Goal: Information Seeking & Learning: Learn about a topic

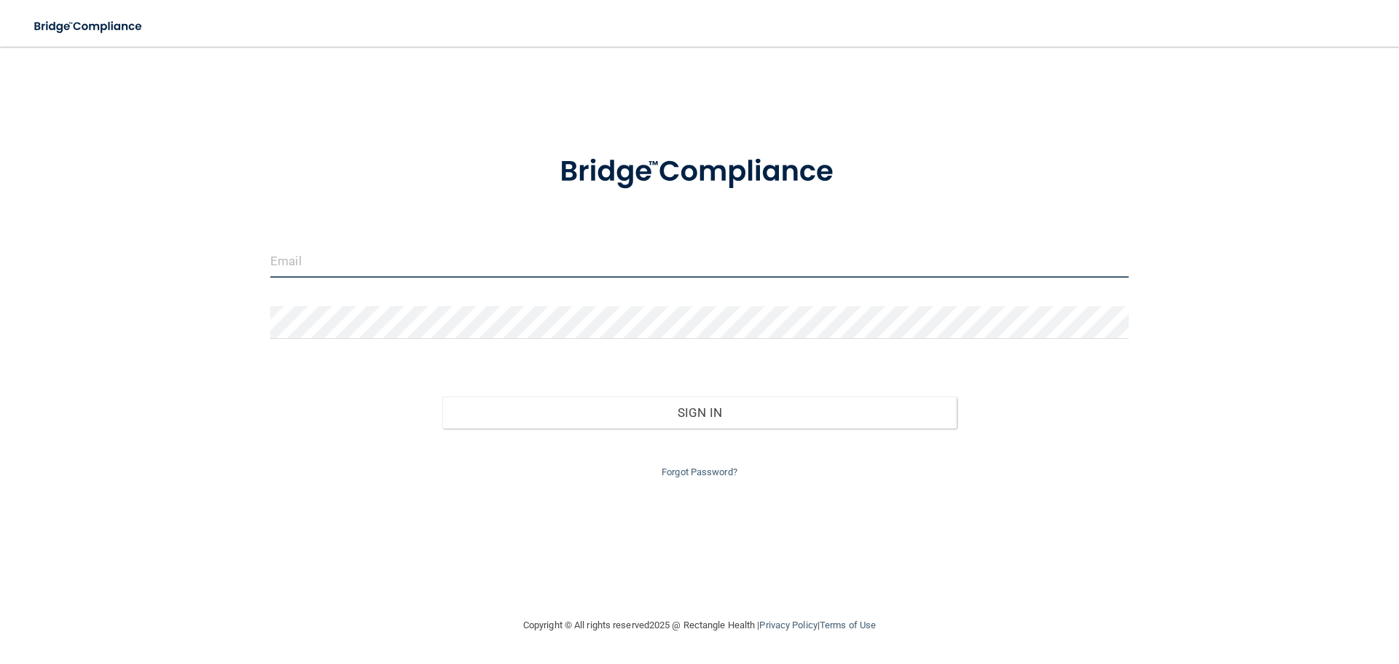
click at [531, 262] on input "email" at bounding box center [699, 261] width 858 height 33
type input "[EMAIL_ADDRESS][DOMAIN_NAME]"
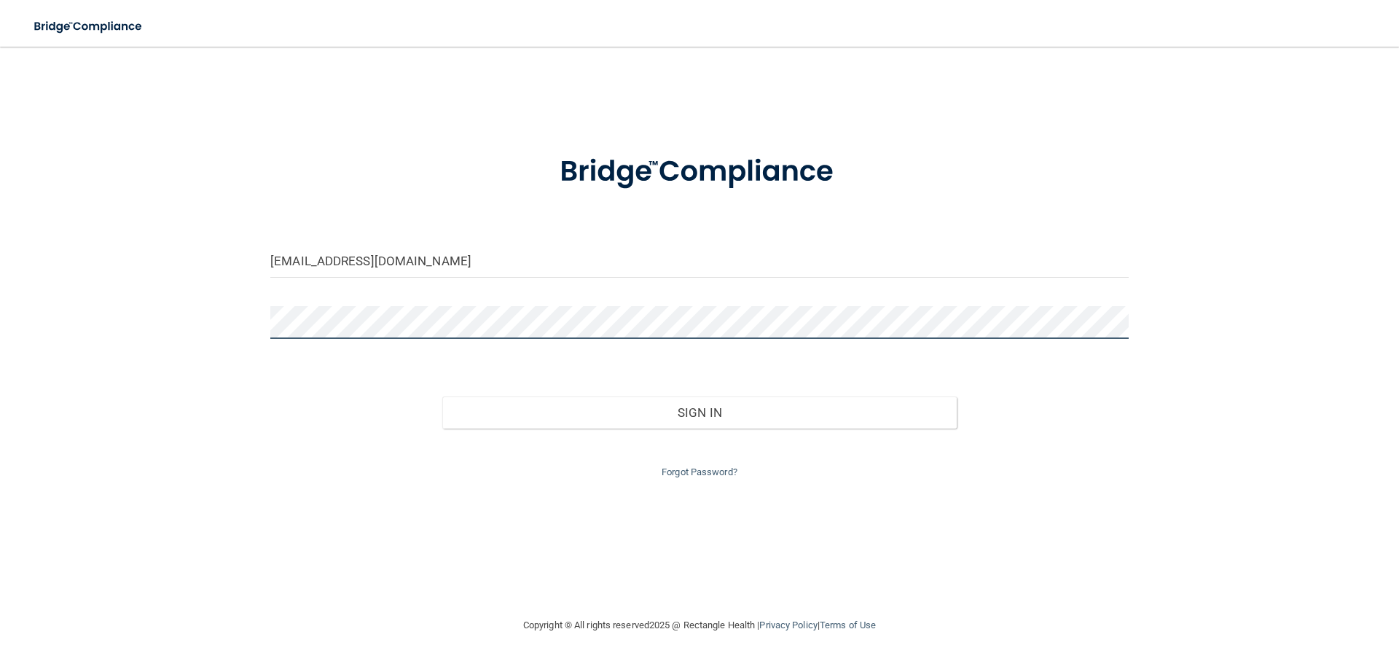
click at [442, 396] on button "Sign In" at bounding box center [699, 412] width 515 height 32
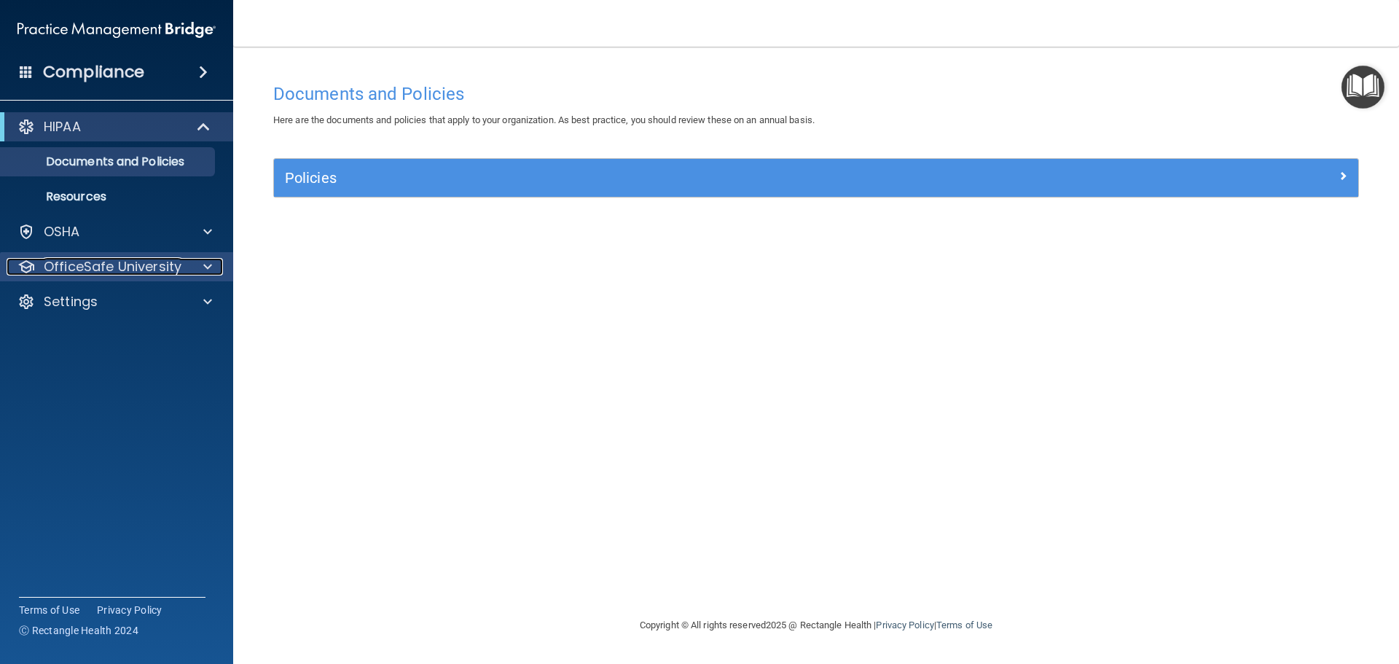
click at [213, 264] on div at bounding box center [205, 266] width 36 height 17
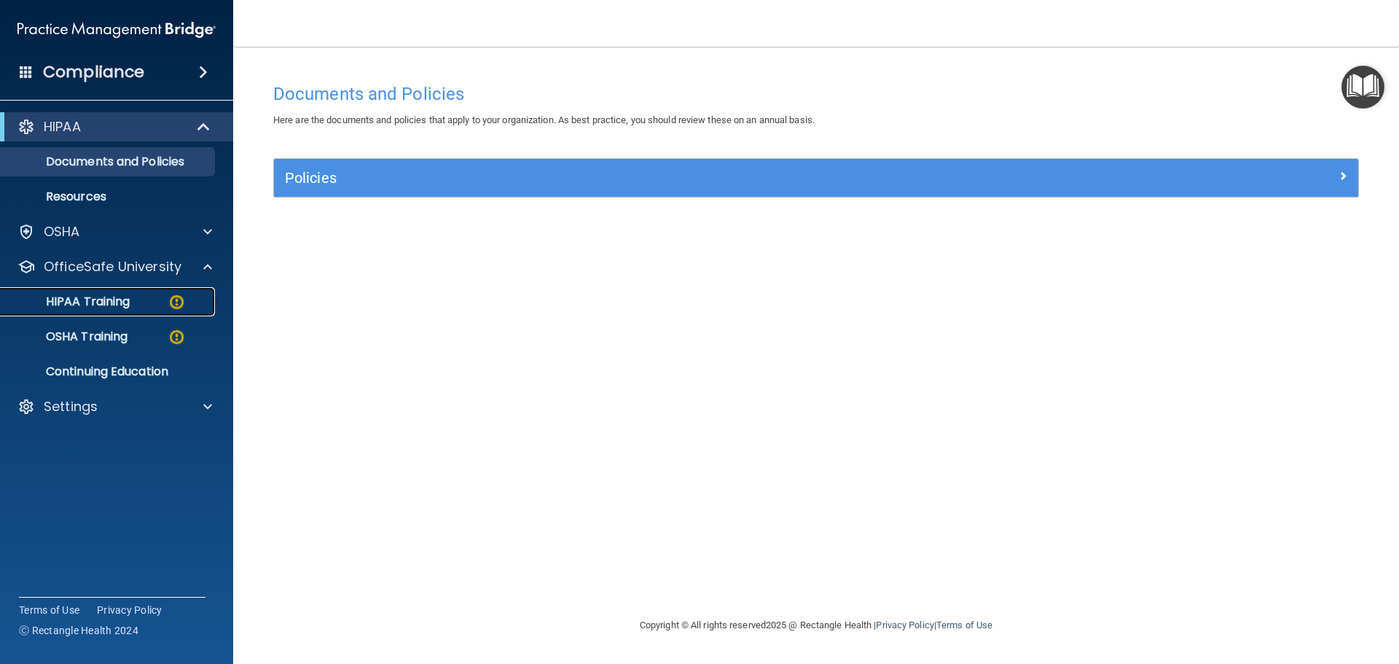
click at [124, 300] on p "HIPAA Training" at bounding box center [69, 301] width 120 height 15
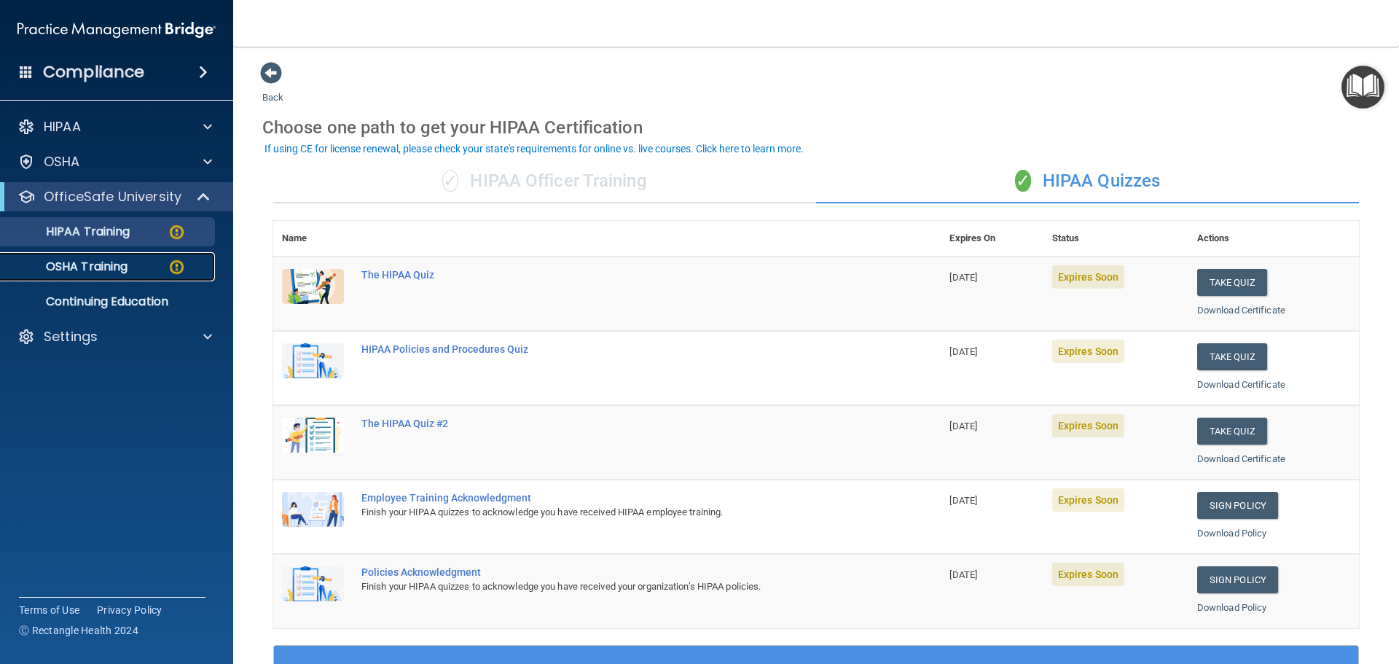
click at [109, 264] on p "OSHA Training" at bounding box center [68, 266] width 118 height 15
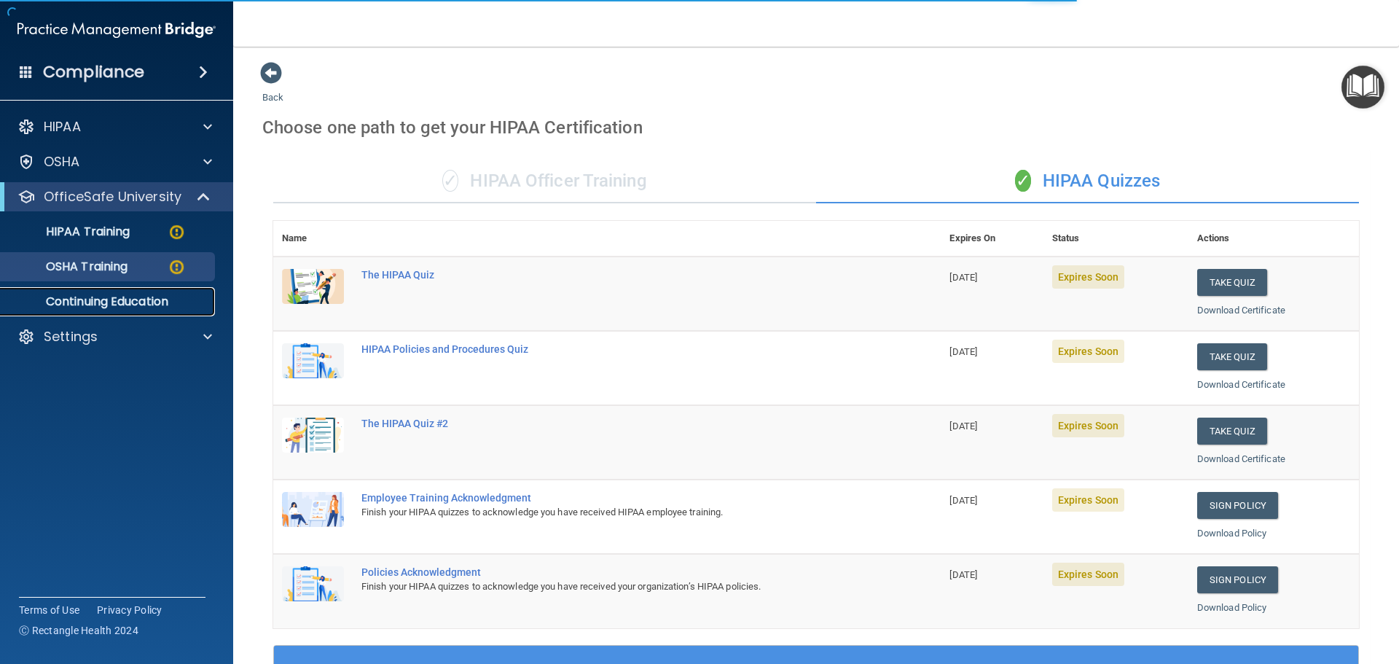
click at [117, 306] on p "Continuing Education" at bounding box center [108, 301] width 199 height 15
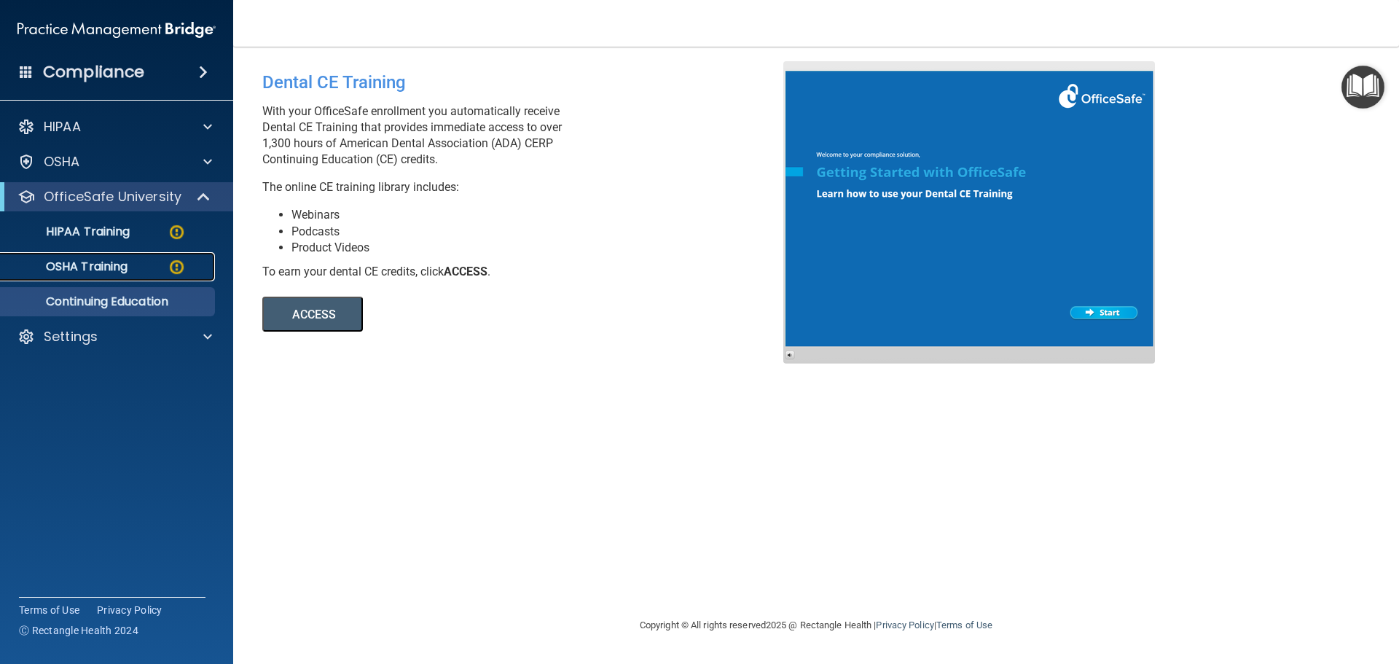
click at [117, 268] on p "OSHA Training" at bounding box center [68, 266] width 118 height 15
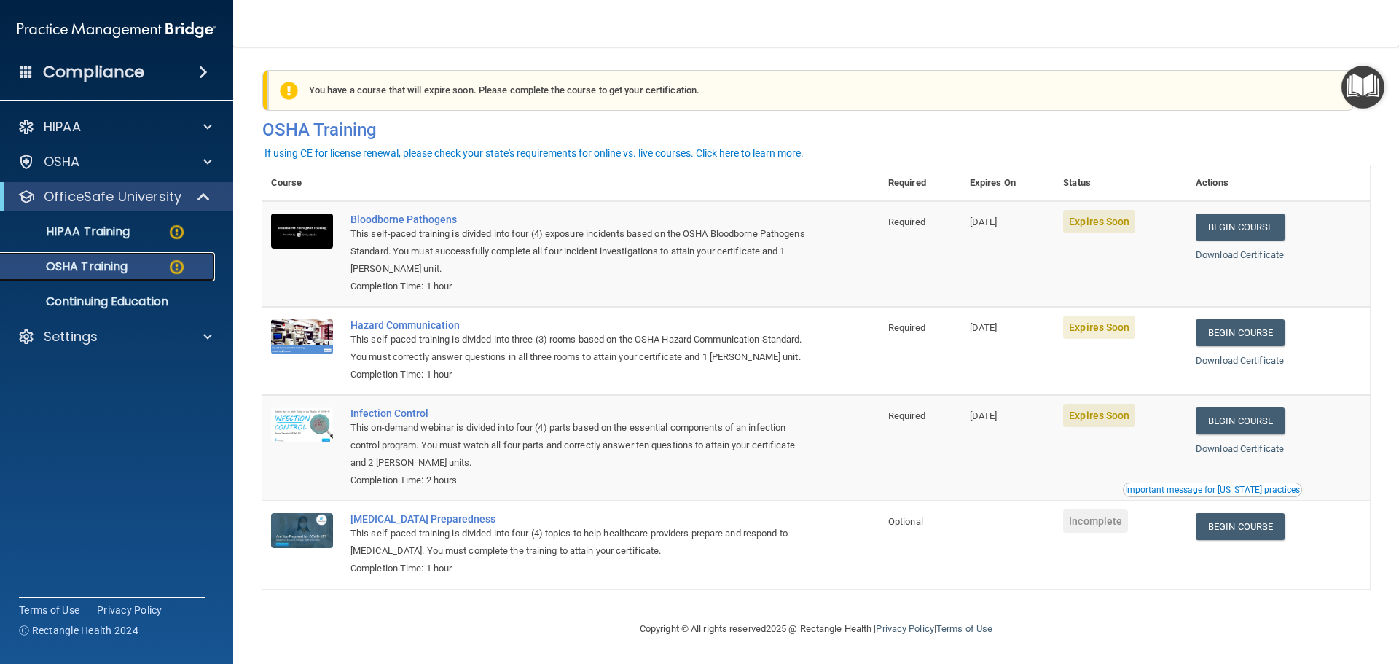
scroll to position [24, 0]
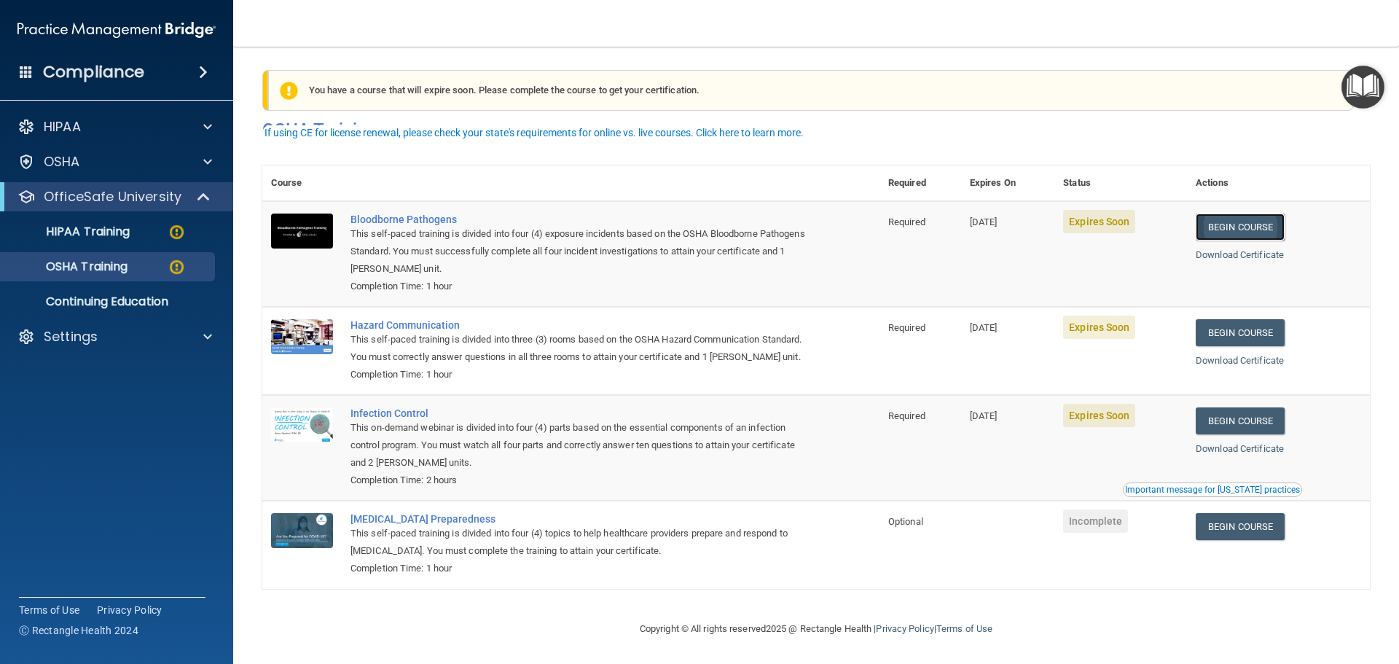
click at [1254, 213] on link "Begin Course" at bounding box center [1239, 226] width 89 height 27
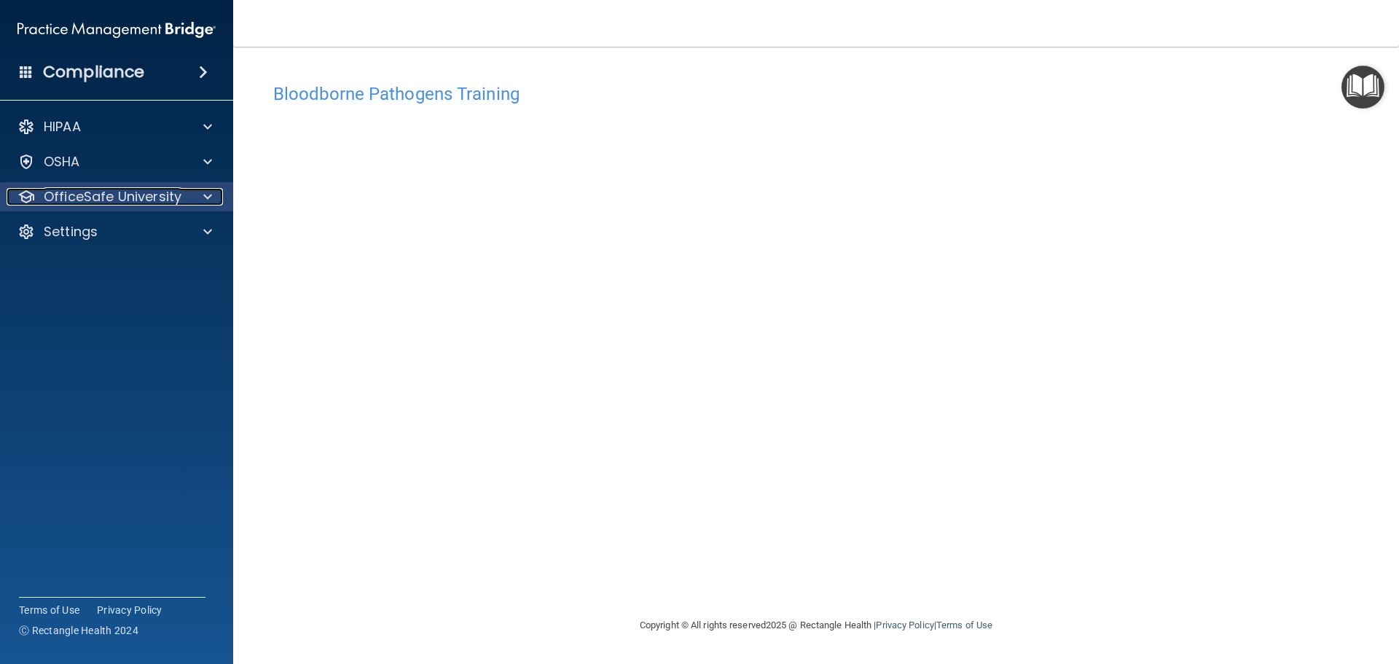
click at [200, 199] on div at bounding box center [205, 196] width 36 height 17
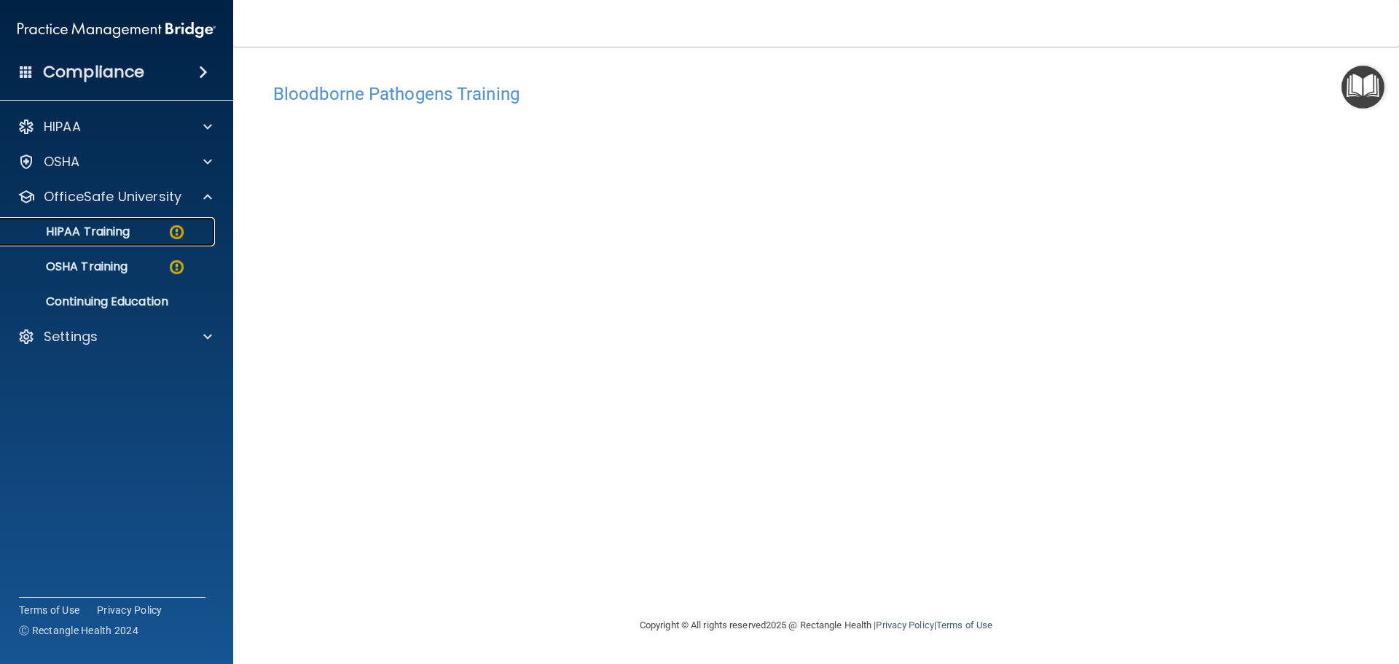
click at [138, 231] on div "HIPAA Training" at bounding box center [108, 231] width 199 height 15
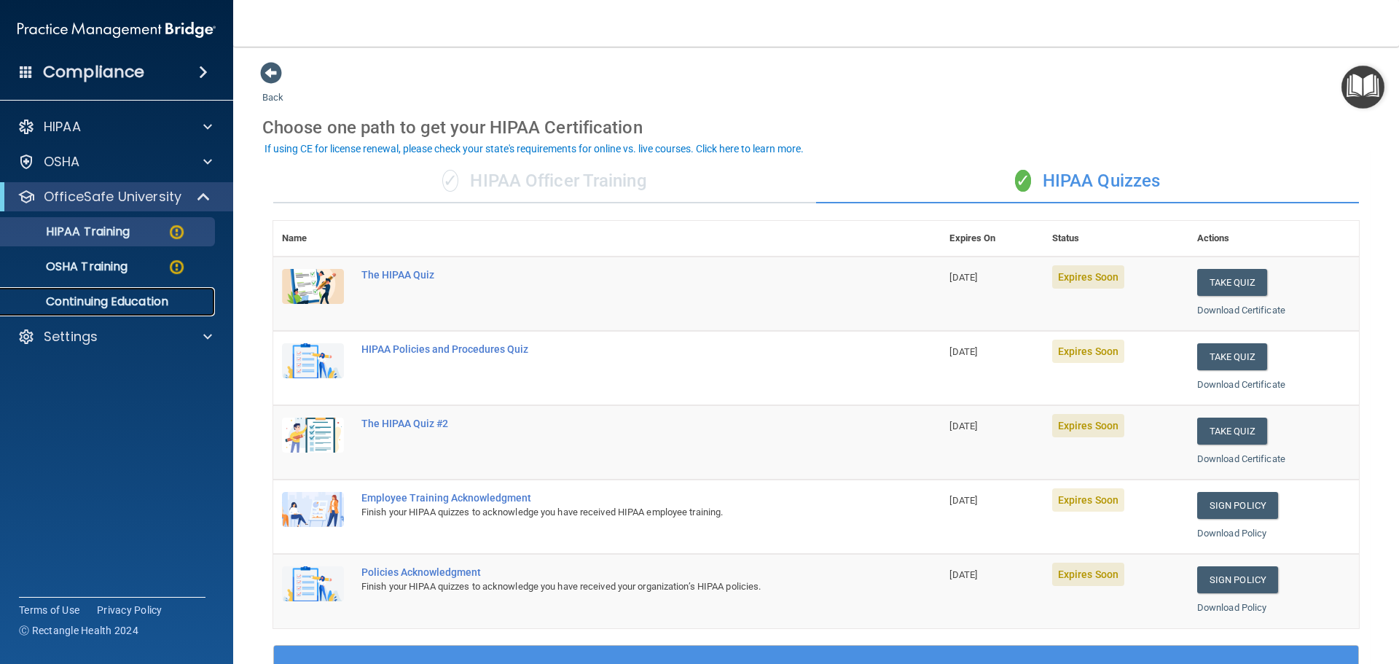
click at [143, 304] on p "Continuing Education" at bounding box center [108, 301] width 199 height 15
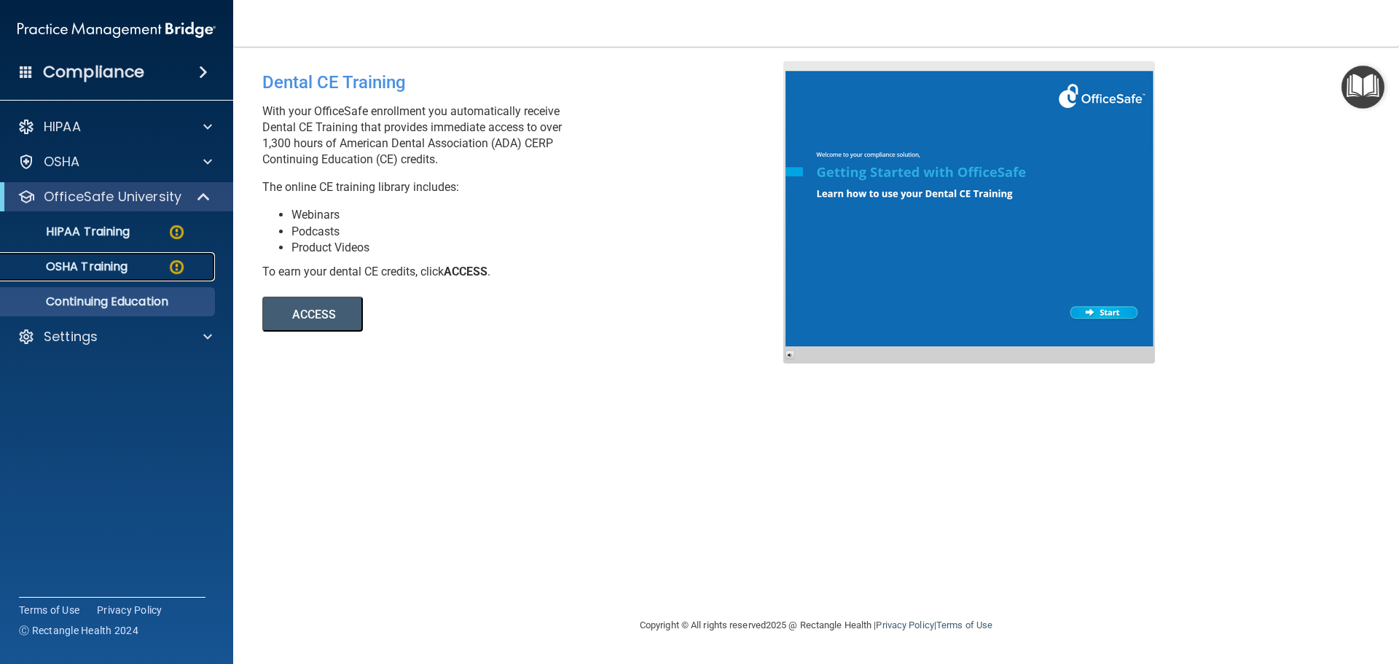
click at [133, 267] on div "OSHA Training" at bounding box center [108, 266] width 199 height 15
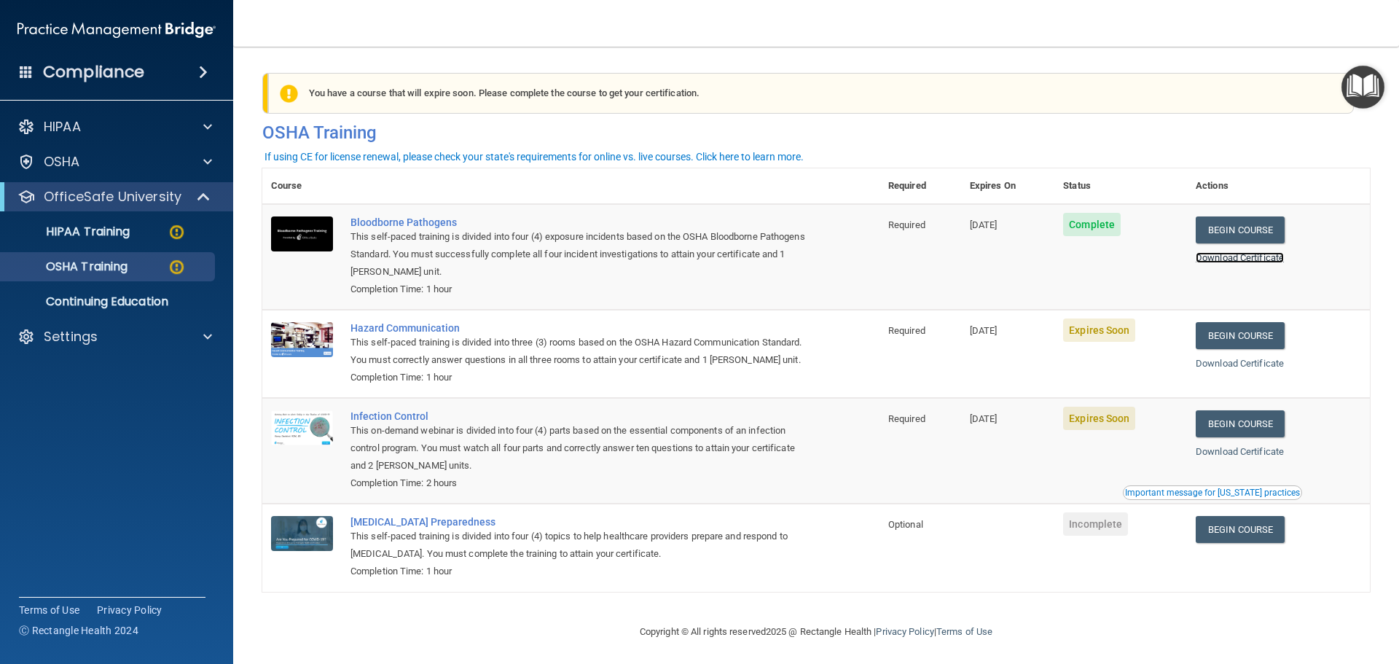
click at [1216, 258] on link "Download Certificate" at bounding box center [1239, 257] width 88 height 11
click at [1259, 337] on link "Begin Course" at bounding box center [1239, 335] width 89 height 27
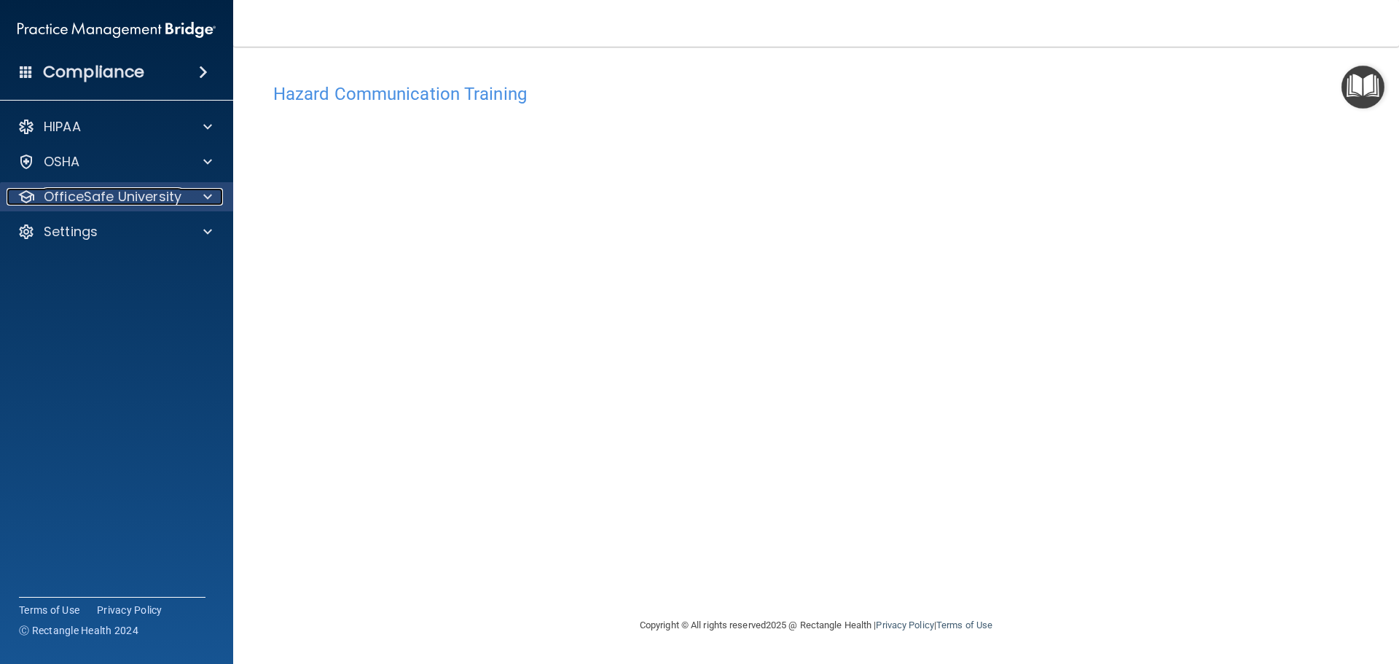
click at [140, 194] on p "OfficeSafe University" at bounding box center [113, 196] width 138 height 17
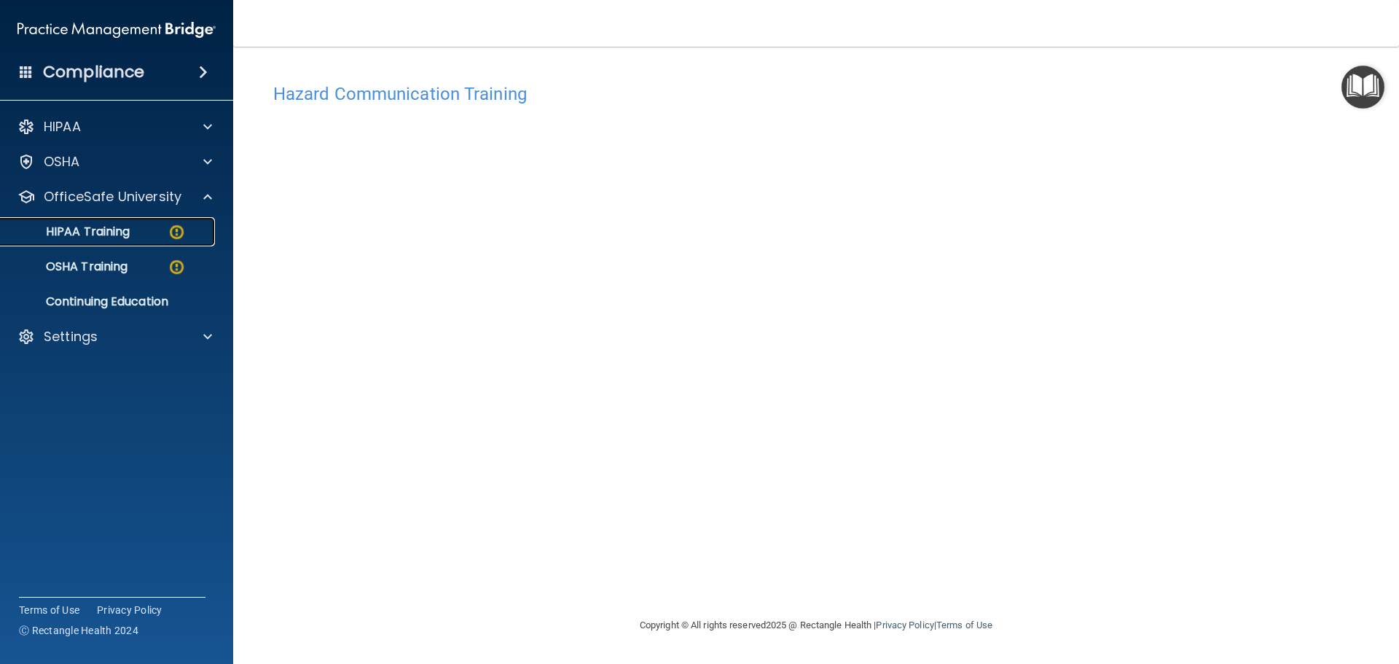
click at [125, 240] on link "HIPAA Training" at bounding box center [99, 231] width 229 height 29
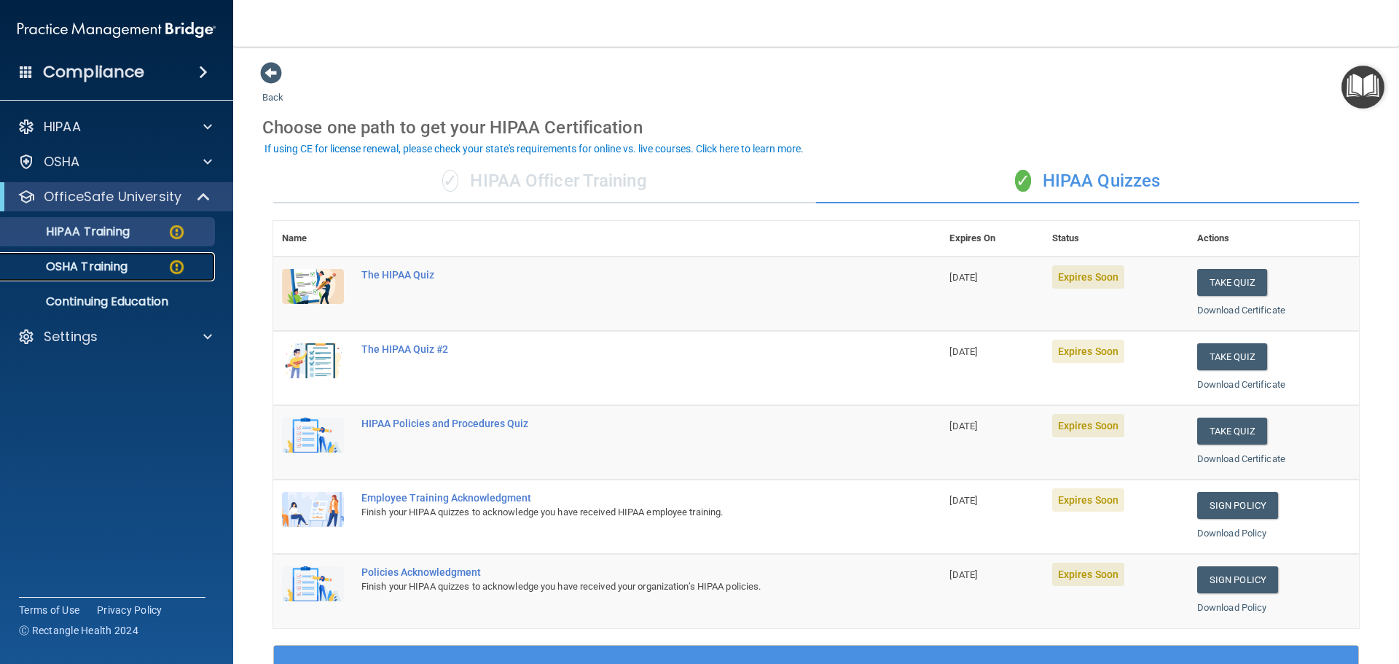
click at [132, 274] on link "OSHA Training" at bounding box center [99, 266] width 229 height 29
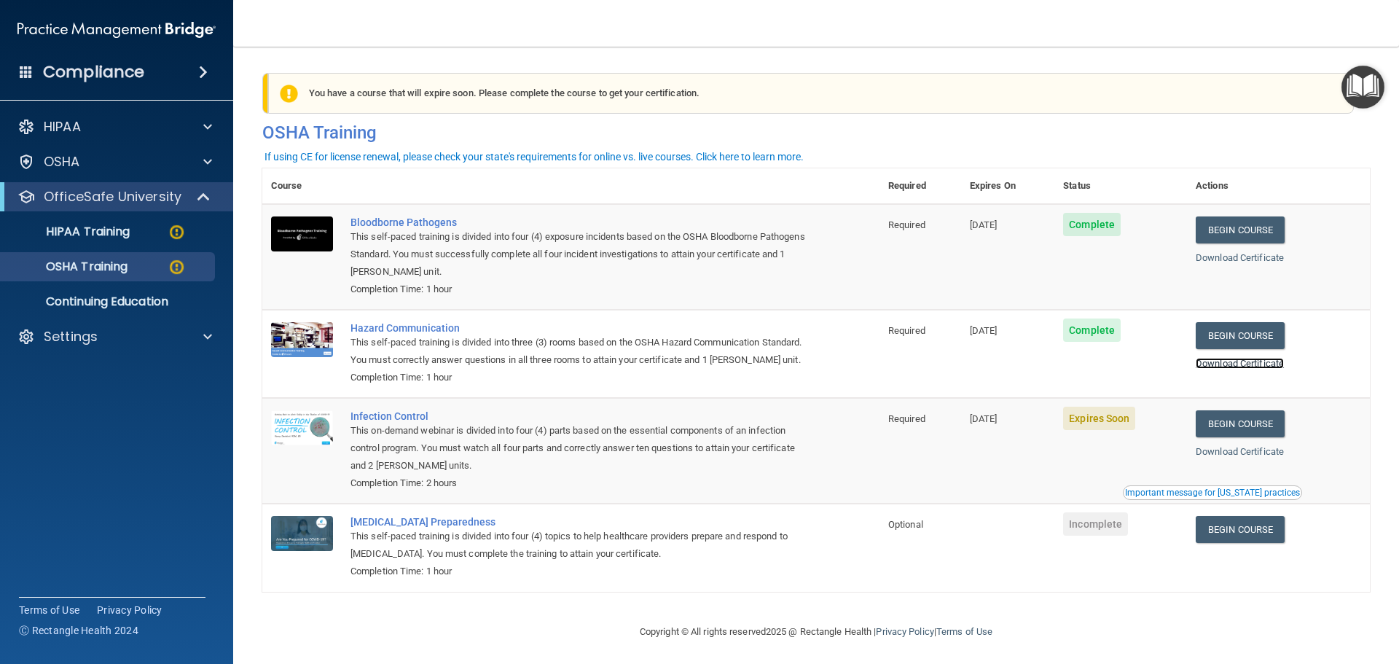
click at [1213, 366] on link "Download Certificate" at bounding box center [1239, 363] width 88 height 11
click at [1268, 437] on link "Begin Course" at bounding box center [1239, 423] width 89 height 27
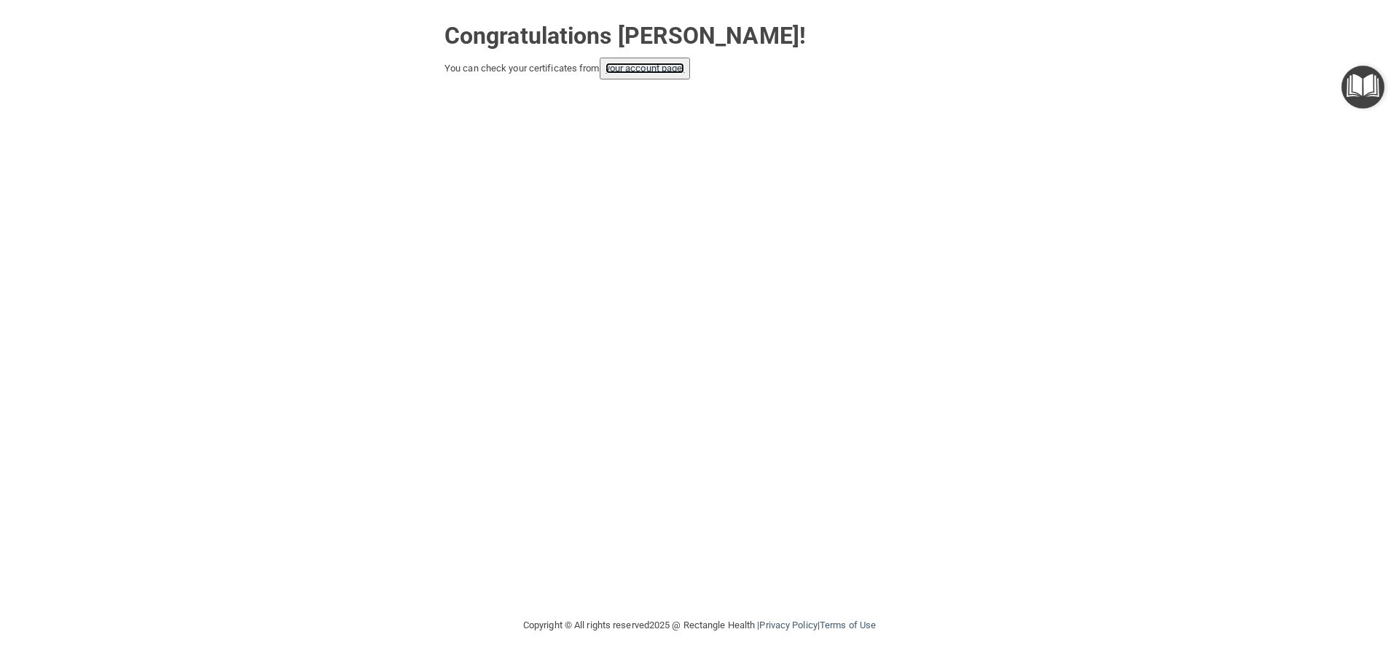
click at [673, 74] on button "your account page!" at bounding box center [644, 69] width 91 height 22
click at [644, 68] on link "your account page!" at bounding box center [644, 68] width 79 height 11
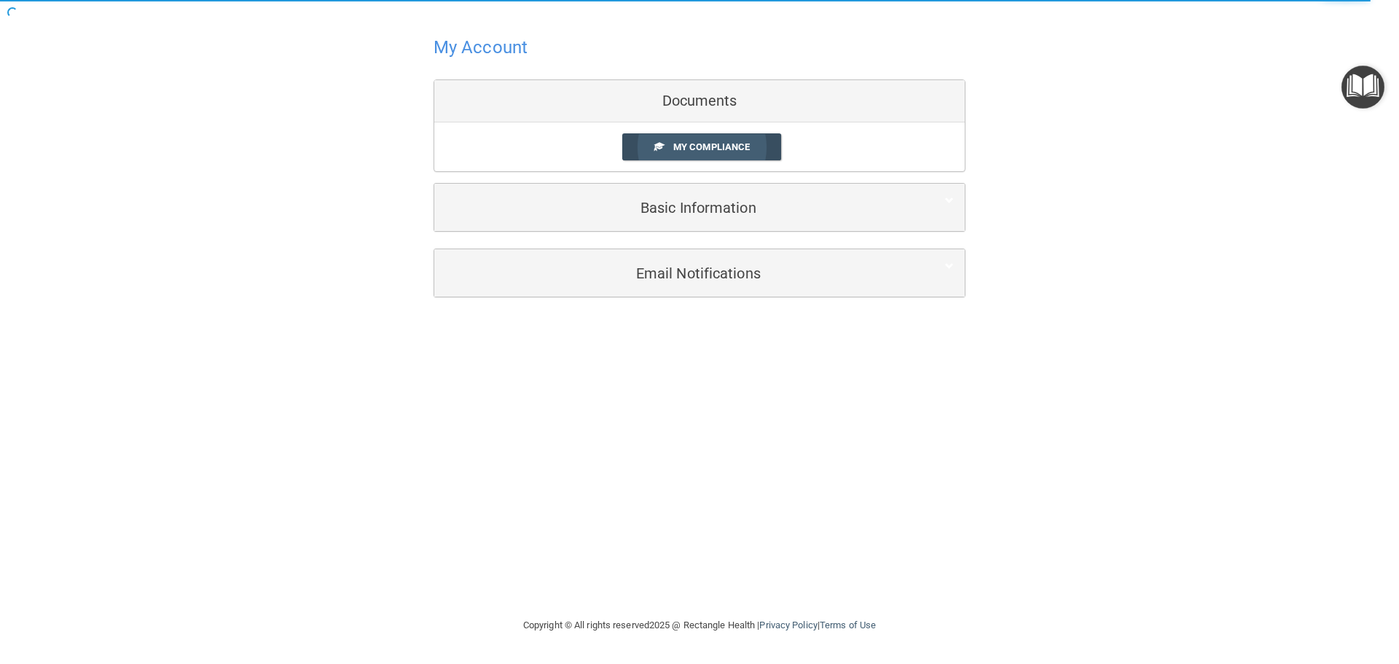
click at [691, 143] on span "My Compliance" at bounding box center [711, 146] width 76 height 11
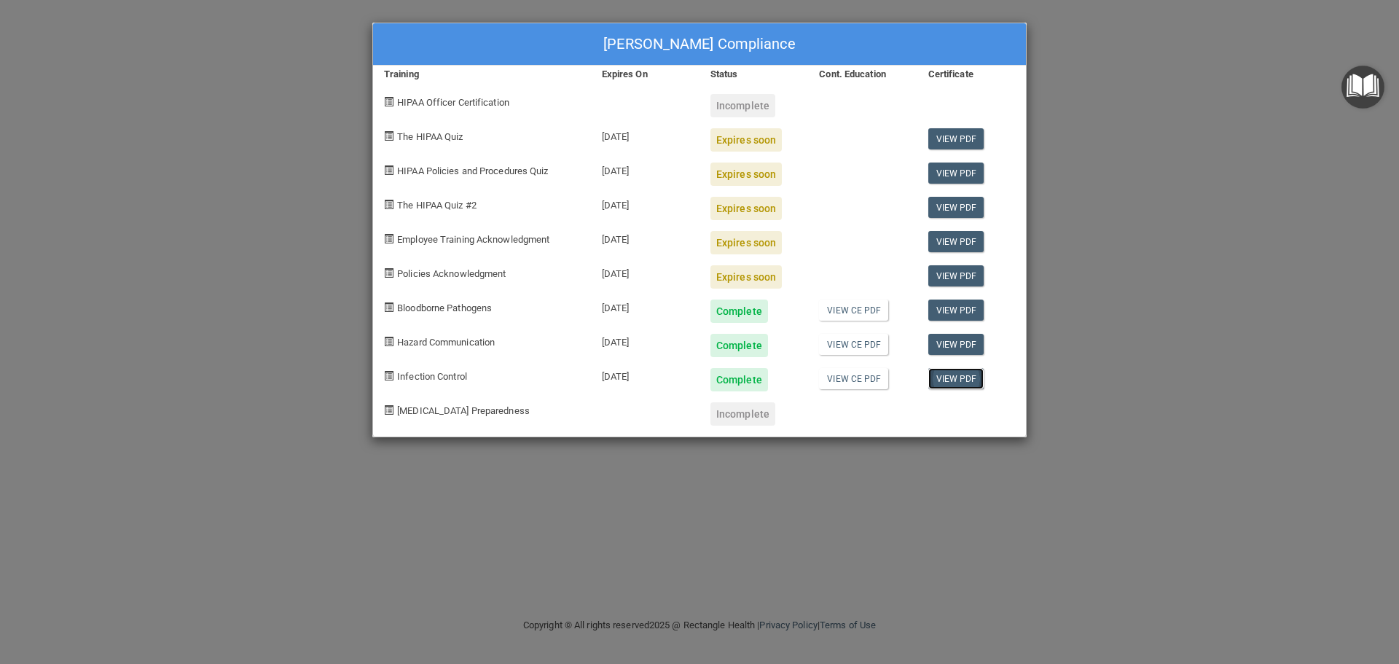
click at [951, 375] on link "View PDF" at bounding box center [956, 378] width 56 height 21
